Goal: Task Accomplishment & Management: Use online tool/utility

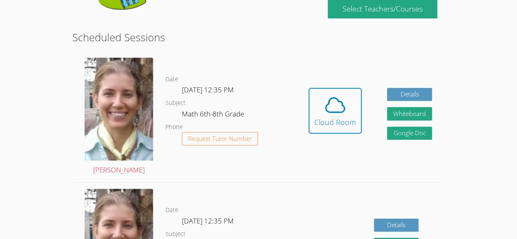
scroll to position [185, 0]
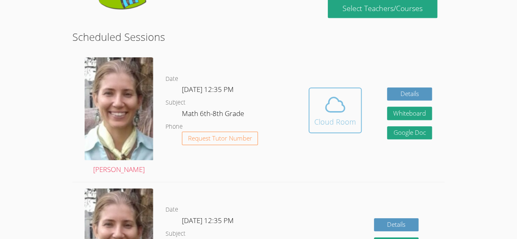
click at [326, 119] on div "Cloud Room" at bounding box center [335, 121] width 42 height 11
click at [321, 107] on span at bounding box center [335, 104] width 42 height 23
click at [351, 111] on span at bounding box center [335, 104] width 42 height 23
click at [337, 102] on icon at bounding box center [334, 104] width 23 height 23
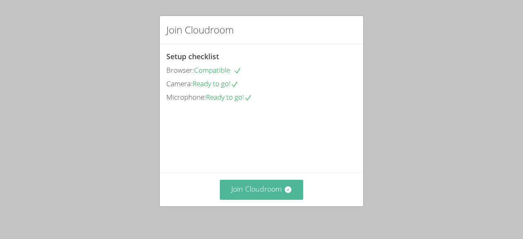
click at [270, 198] on button "Join Cloudroom" at bounding box center [262, 190] width 84 height 20
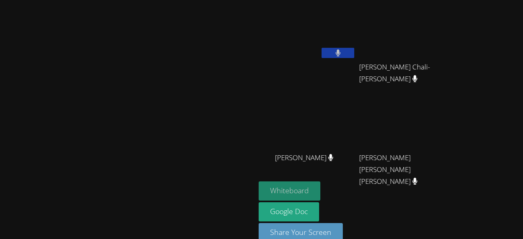
click at [320, 193] on button "Whiteboard" at bounding box center [290, 190] width 62 height 19
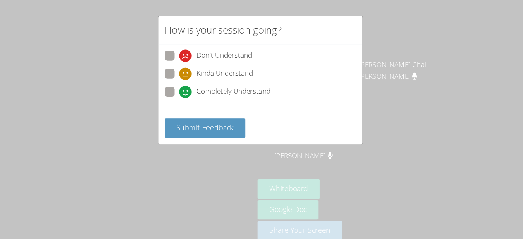
click at [181, 98] on span at bounding box center [181, 98] width 0 height 0
click at [181, 92] on input "Completely Understand" at bounding box center [184, 90] width 7 height 7
radio input "true"
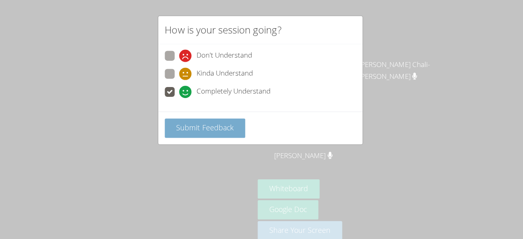
click at [203, 118] on button "Submit Feedback" at bounding box center [206, 127] width 80 height 19
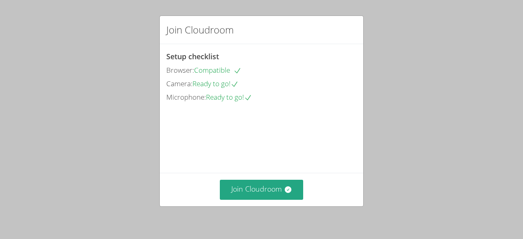
click at [486, 43] on div "Join Cloudroom Setup checklist Browser: Compatible Camera: Ready to go! Microph…" at bounding box center [261, 119] width 523 height 239
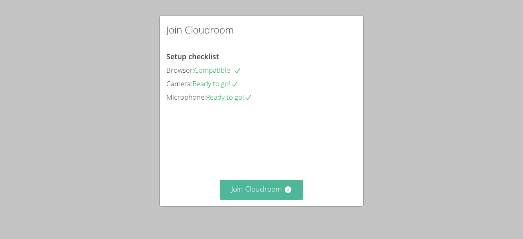
click at [234, 189] on button "Join Cloudroom" at bounding box center [262, 190] width 84 height 20
click at [261, 187] on button "Join Cloudroom" at bounding box center [262, 190] width 84 height 20
click at [247, 196] on button "Join Cloudroom" at bounding box center [262, 190] width 84 height 20
